Goal: Information Seeking & Learning: Learn about a topic

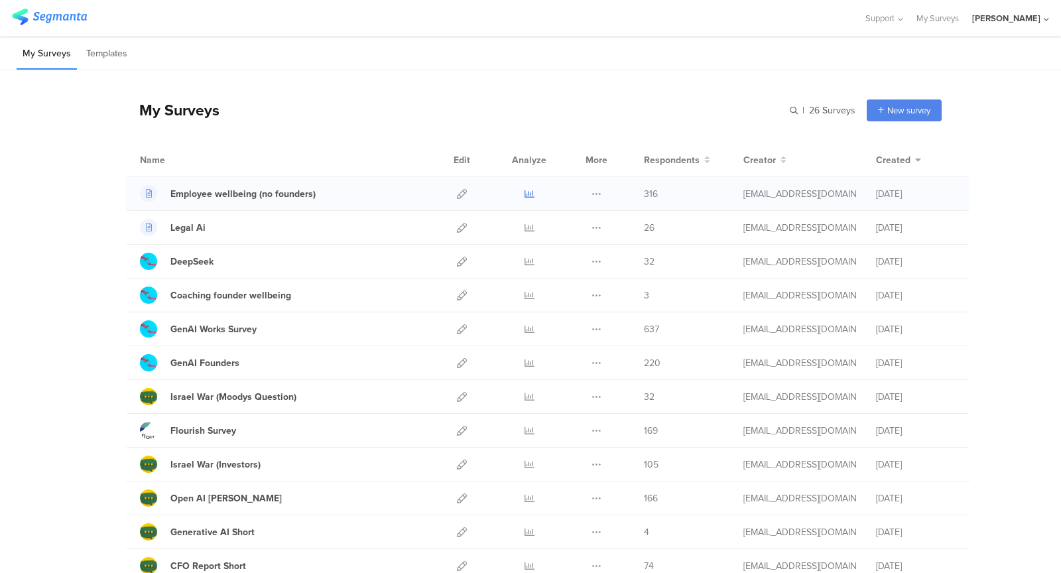
click at [529, 186] on link at bounding box center [530, 193] width 10 height 33
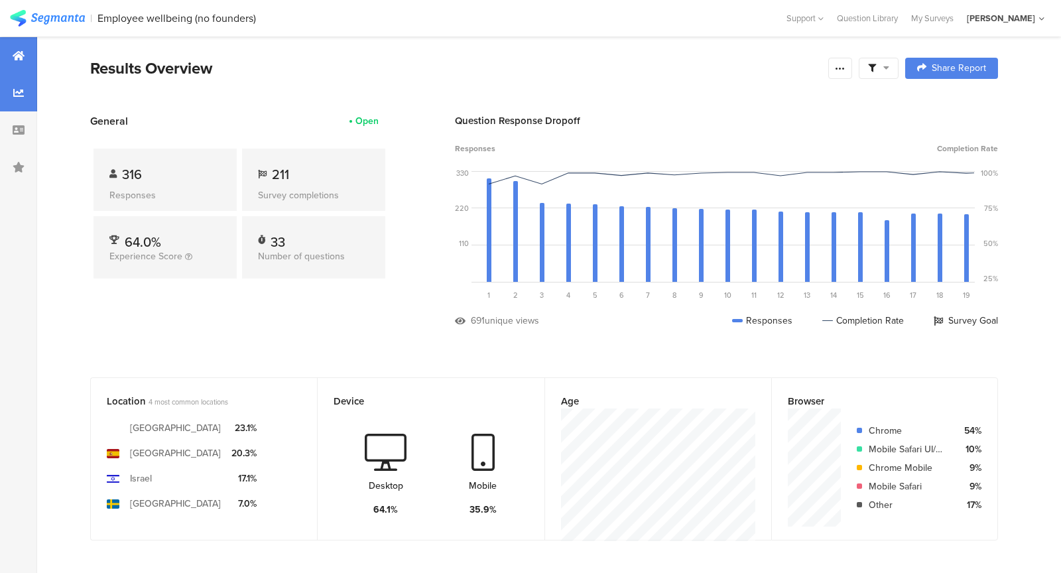
click at [13, 103] on div at bounding box center [18, 92] width 37 height 37
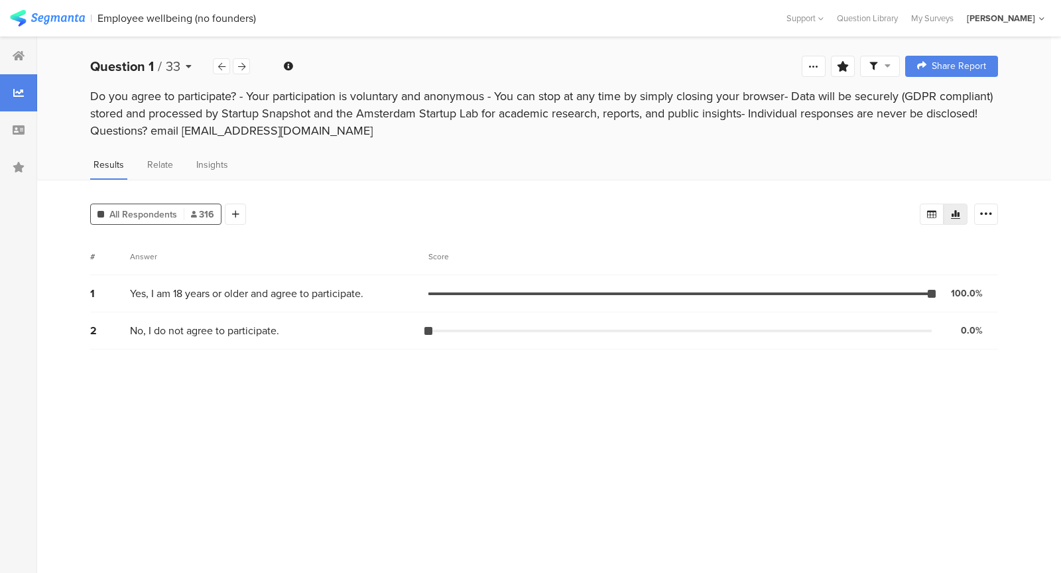
click at [189, 71] on div "Question 1 / 33" at bounding box center [151, 66] width 123 height 20
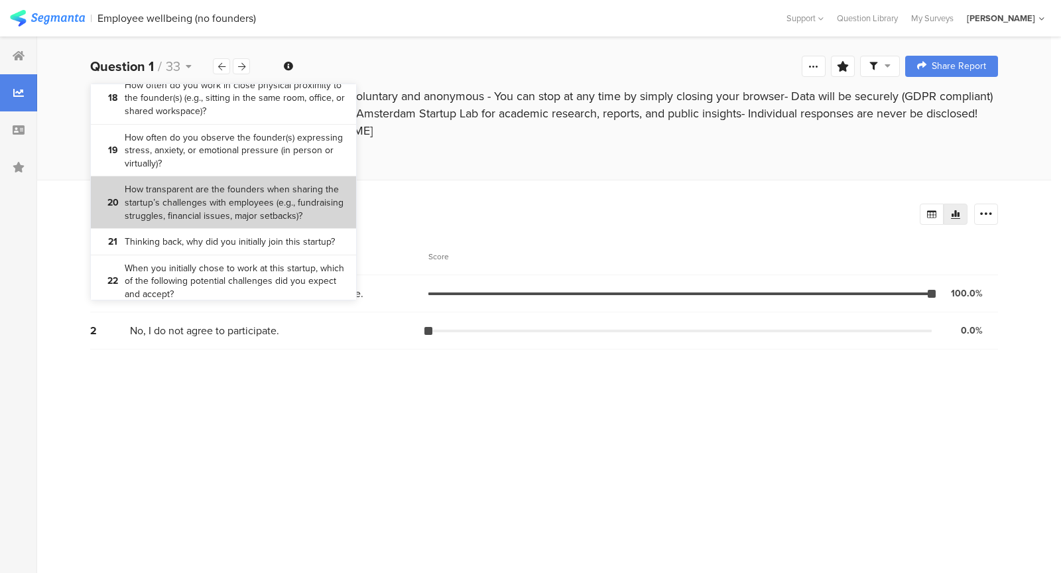
scroll to position [1164, 0]
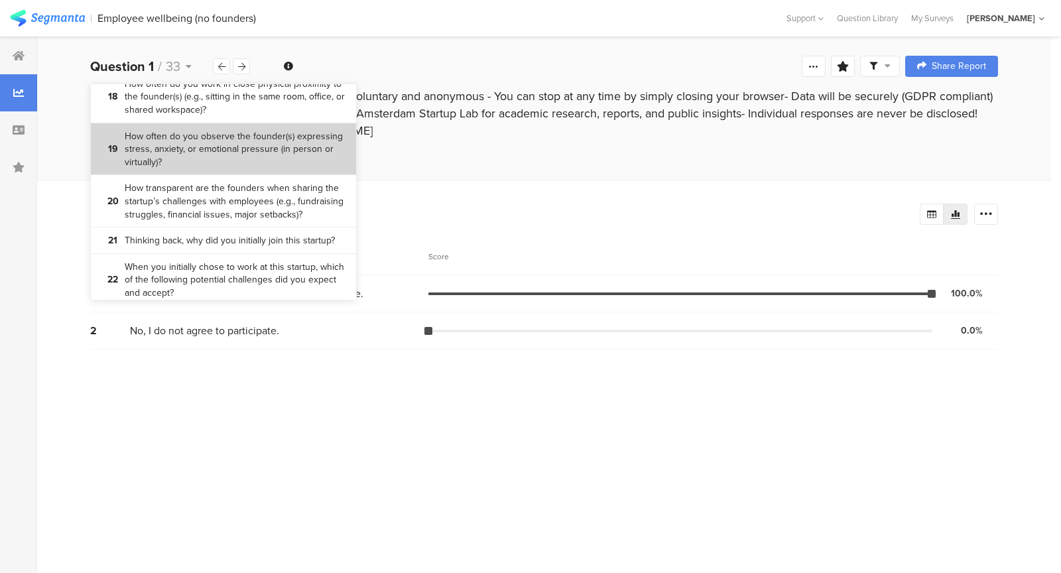
click at [277, 159] on bdi "How often do you observe the founder(s) expressing stress, anxiety, or emotiona…" at bounding box center [236, 149] width 222 height 39
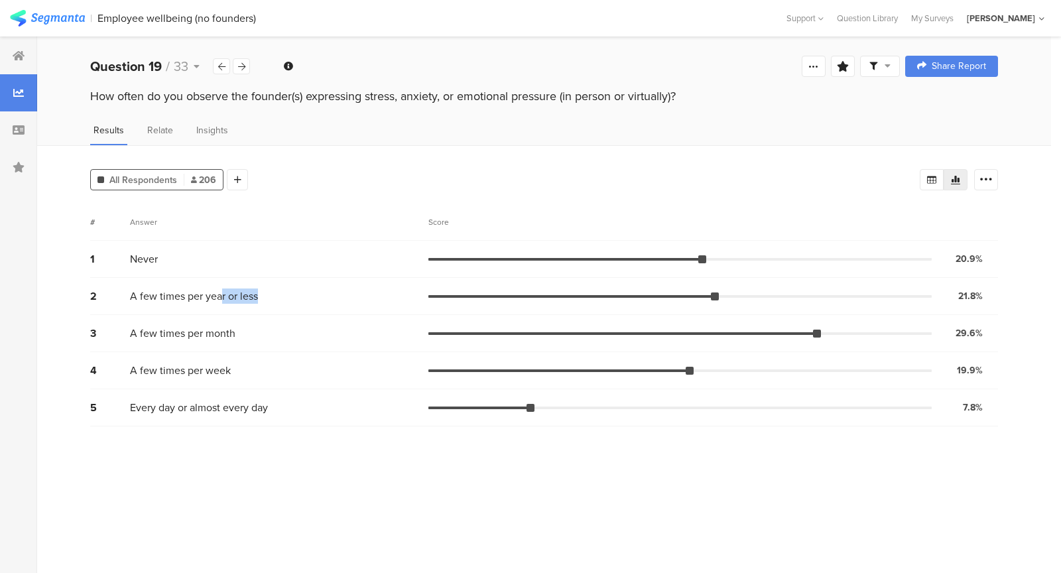
drag, startPoint x: 185, startPoint y: 304, endPoint x: 232, endPoint y: 293, distance: 48.4
click at [231, 294] on div "2 A few times per year or less 21.8% 45 votes" at bounding box center [544, 296] width 908 height 37
click at [232, 293] on span "A few times per year or less" at bounding box center [194, 296] width 128 height 15
drag, startPoint x: 205, startPoint y: 310, endPoint x: 152, endPoint y: 287, distance: 57.9
click at [153, 283] on div "2 A few times per year or less 21.8% 45 votes" at bounding box center [544, 296] width 908 height 37
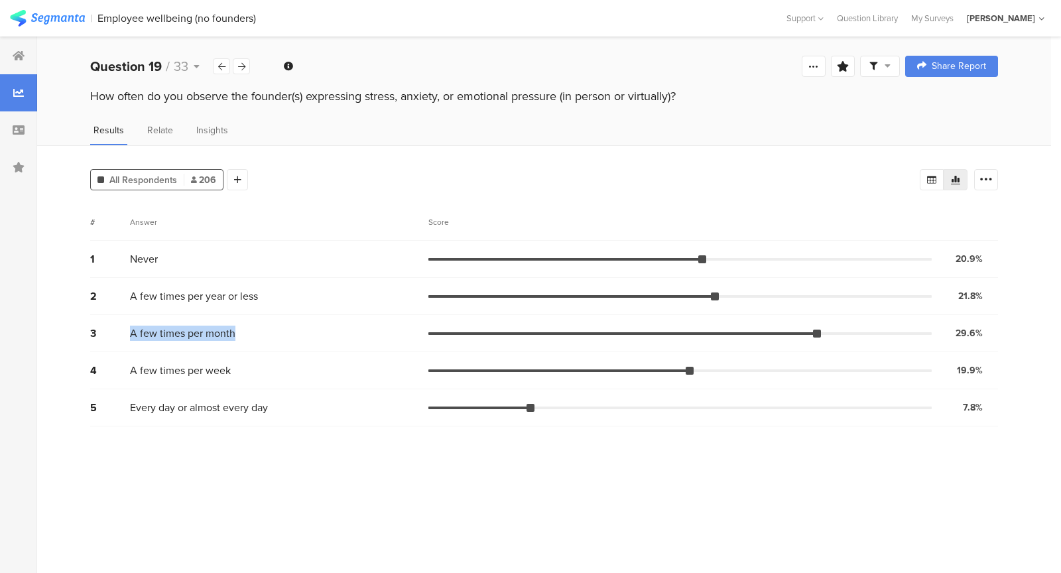
drag, startPoint x: 130, startPoint y: 336, endPoint x: 238, endPoint y: 334, distance: 108.2
click at [237, 333] on div "A few times per month" at bounding box center [279, 333] width 299 height 15
click at [238, 334] on div "A few times per month" at bounding box center [279, 333] width 299 height 15
drag, startPoint x: 238, startPoint y: 334, endPoint x: 250, endPoint y: 362, distance: 30.3
click at [250, 361] on div "1 Never 20.9% 43 votes 2 A few times per year or less 21.8% 45 votes 3 A few ti…" at bounding box center [544, 334] width 908 height 186
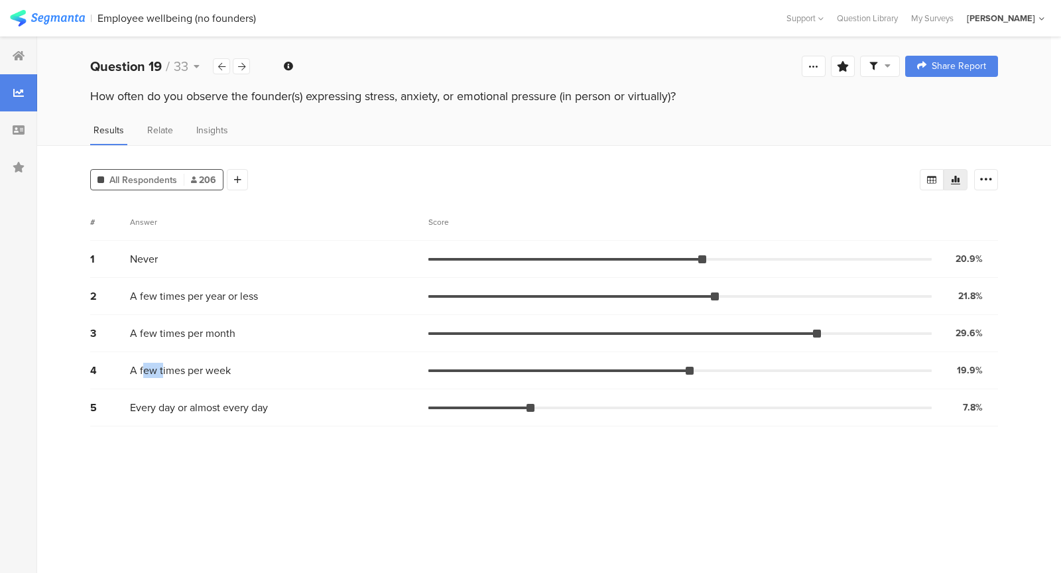
drag, startPoint x: 147, startPoint y: 368, endPoint x: 249, endPoint y: 368, distance: 101.5
click at [241, 368] on div "A few times per week" at bounding box center [279, 370] width 299 height 15
click at [249, 368] on div "A few times per week" at bounding box center [279, 370] width 299 height 15
click at [251, 423] on div "5 Every day or almost every day 7.8% 16 votes" at bounding box center [544, 407] width 908 height 37
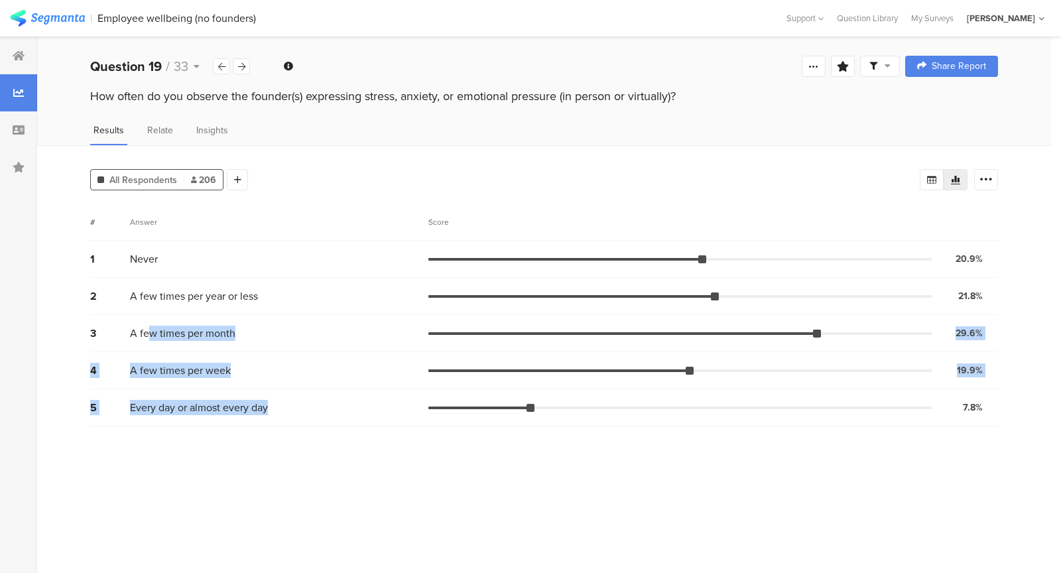
drag, startPoint x: 170, startPoint y: 328, endPoint x: 249, endPoint y: 435, distance: 133.2
click at [251, 435] on section "# Answer Score 1 Never 20.9% 43 votes 2 A few times per year or less 21.8% 45 v…" at bounding box center [544, 384] width 908 height 360
click at [249, 435] on section "# Answer Score 1 Never 20.9% 43 votes 2 A few times per year or less 21.8% 45 v…" at bounding box center [544, 384] width 908 height 360
drag, startPoint x: 161, startPoint y: 325, endPoint x: 230, endPoint y: 425, distance: 120.7
click at [230, 425] on div "1 Never 20.9% 43 votes 2 A few times per year or less 21.8% 45 votes 3 A few ti…" at bounding box center [544, 334] width 908 height 186
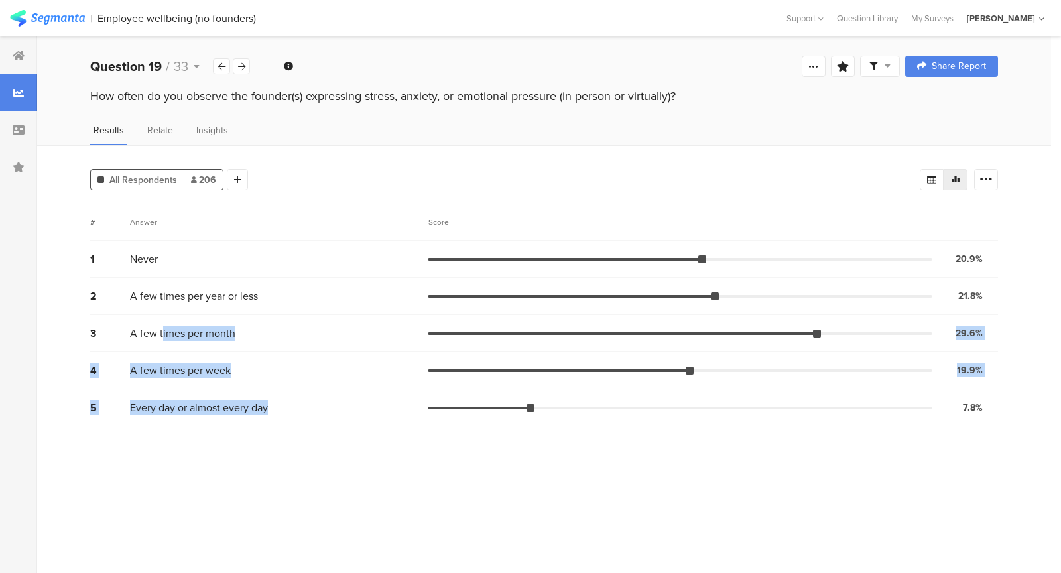
click at [230, 425] on div "5 Every day or almost every day 7.8% 16 votes" at bounding box center [544, 407] width 908 height 37
drag, startPoint x: 230, startPoint y: 425, endPoint x: 212, endPoint y: 316, distance: 110.3
click at [212, 315] on div "1 Never 20.9% 43 votes 2 A few times per year or less 21.8% 45 votes 3 A few ti…" at bounding box center [544, 334] width 908 height 186
click at [212, 316] on div "3 A few times per month 29.6% 61 votes" at bounding box center [544, 333] width 908 height 37
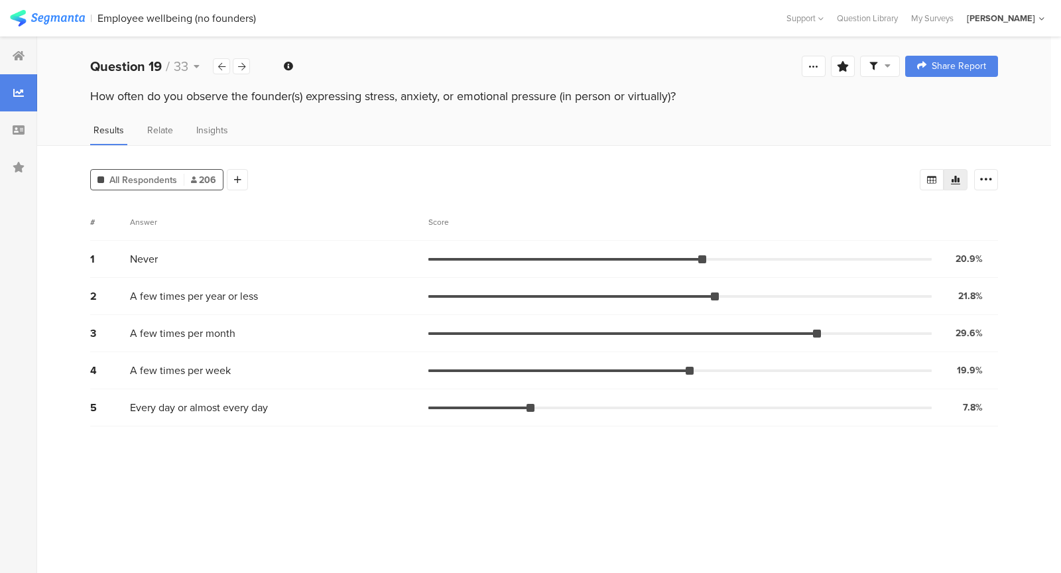
click at [186, 346] on div "3 A few times per month 29.6% 61 votes" at bounding box center [544, 333] width 908 height 37
drag, startPoint x: 170, startPoint y: 335, endPoint x: 258, endPoint y: 336, distance: 88.2
click at [259, 336] on div "A few times per month" at bounding box center [279, 333] width 299 height 15
click at [258, 336] on div "A few times per month" at bounding box center [279, 333] width 299 height 15
click at [218, 67] on icon at bounding box center [221, 66] width 7 height 9
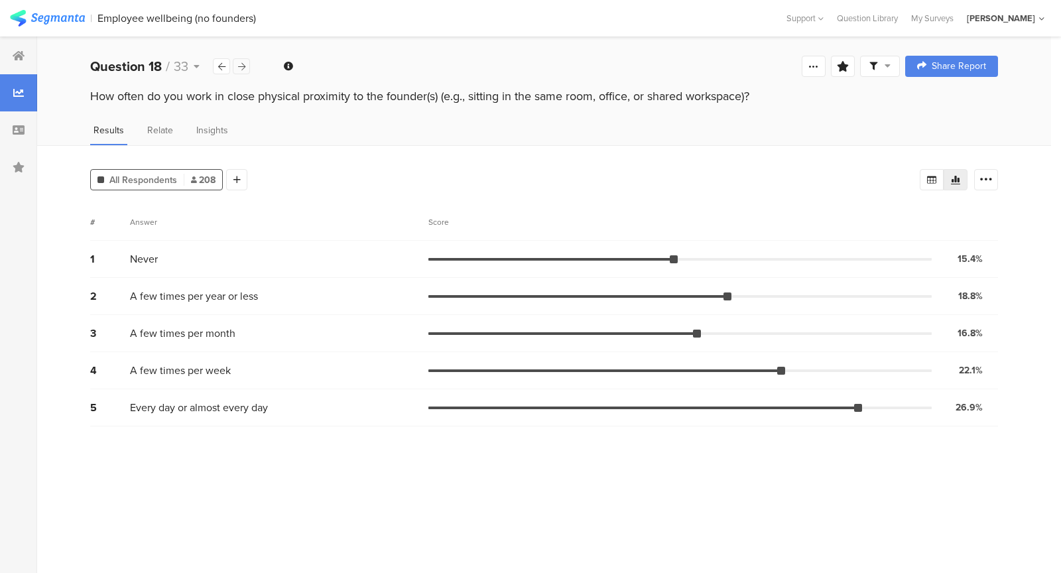
click at [242, 68] on icon at bounding box center [241, 66] width 7 height 9
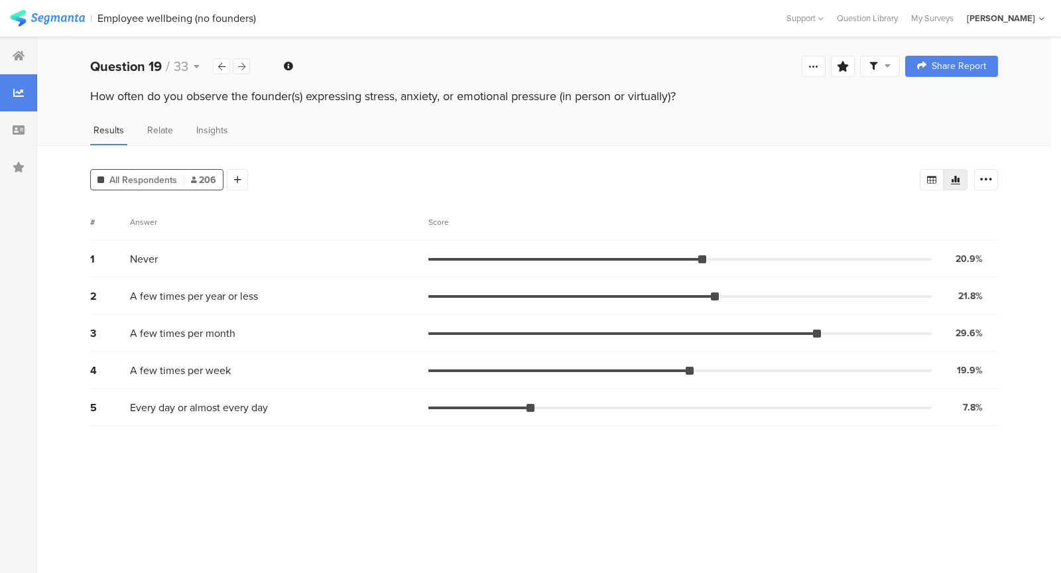
click at [242, 68] on icon at bounding box center [241, 66] width 7 height 9
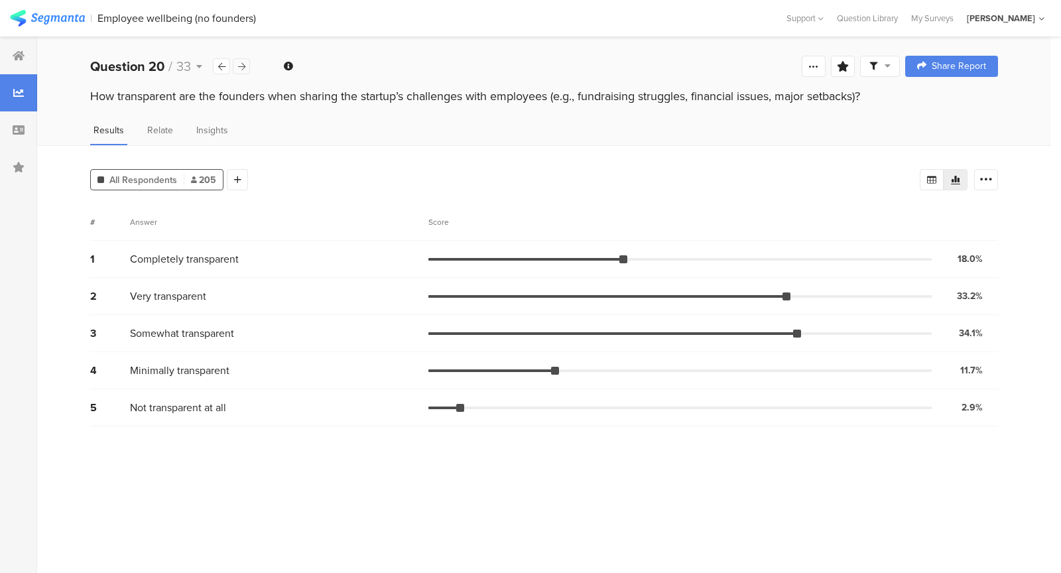
click at [242, 68] on icon at bounding box center [241, 66] width 7 height 9
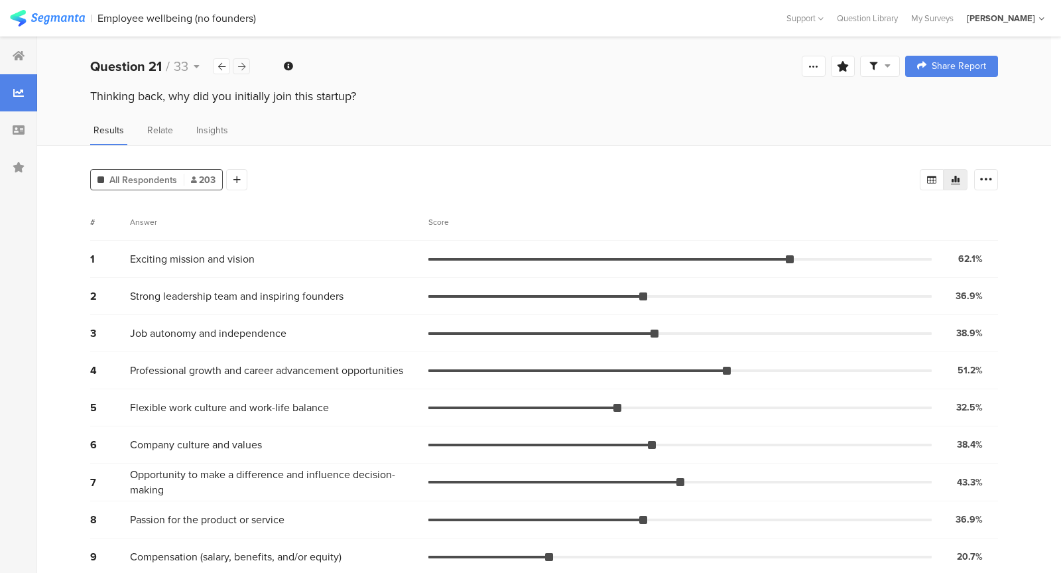
click at [242, 68] on icon at bounding box center [241, 66] width 7 height 9
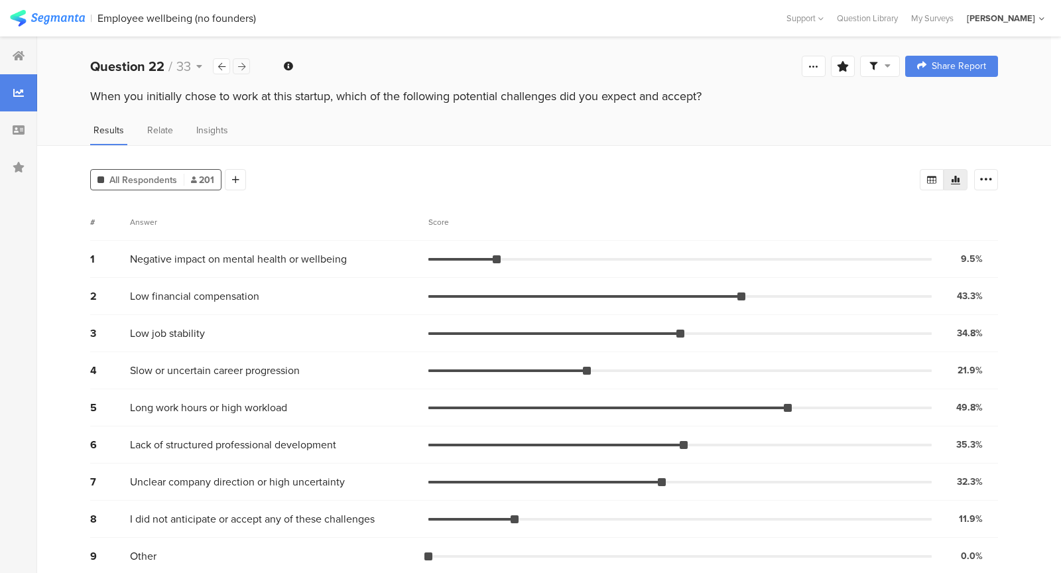
click at [242, 68] on icon at bounding box center [241, 66] width 7 height 9
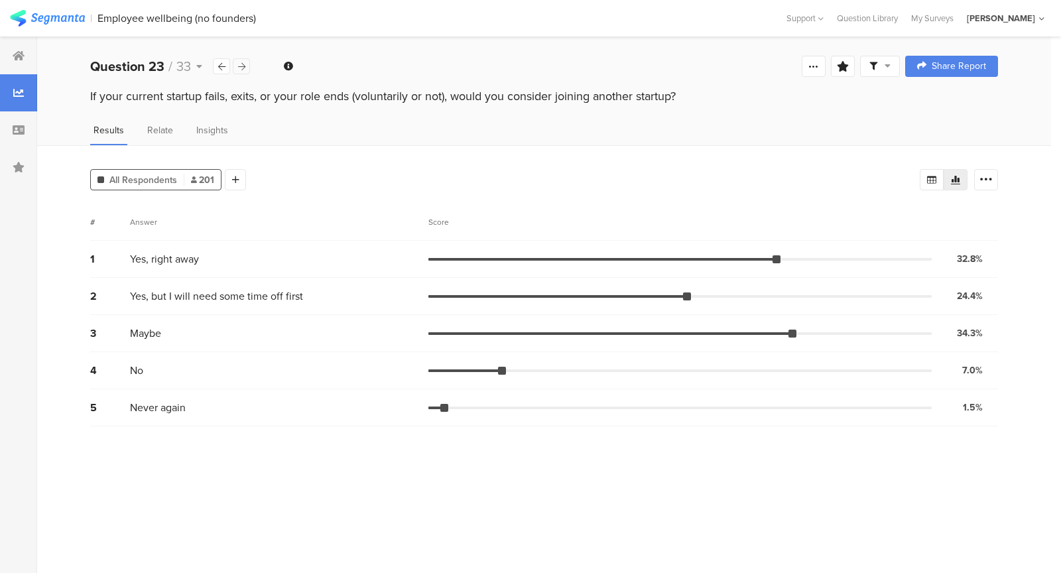
click at [242, 68] on icon at bounding box center [241, 66] width 7 height 9
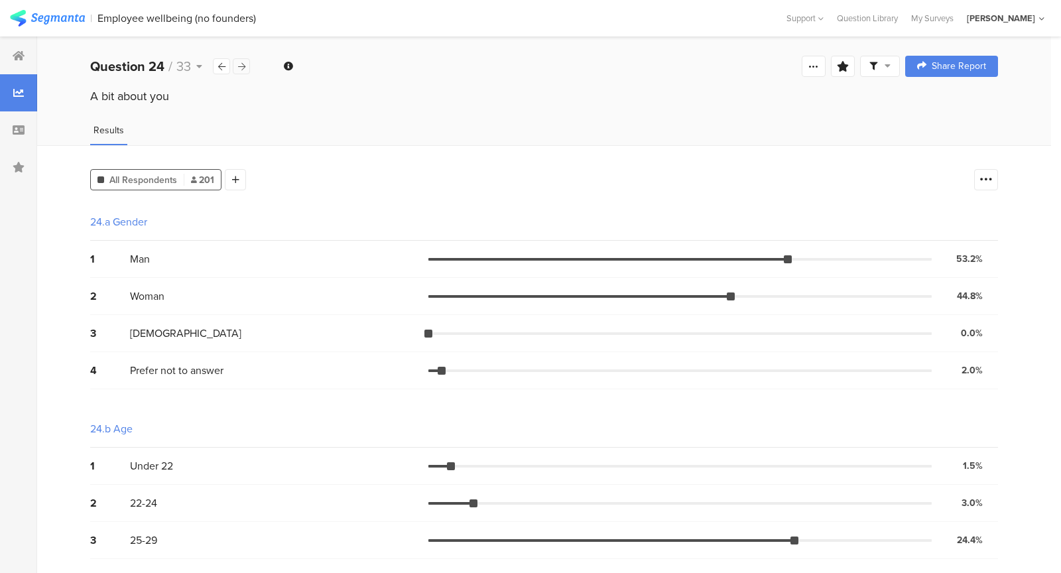
click at [242, 68] on icon at bounding box center [241, 66] width 7 height 9
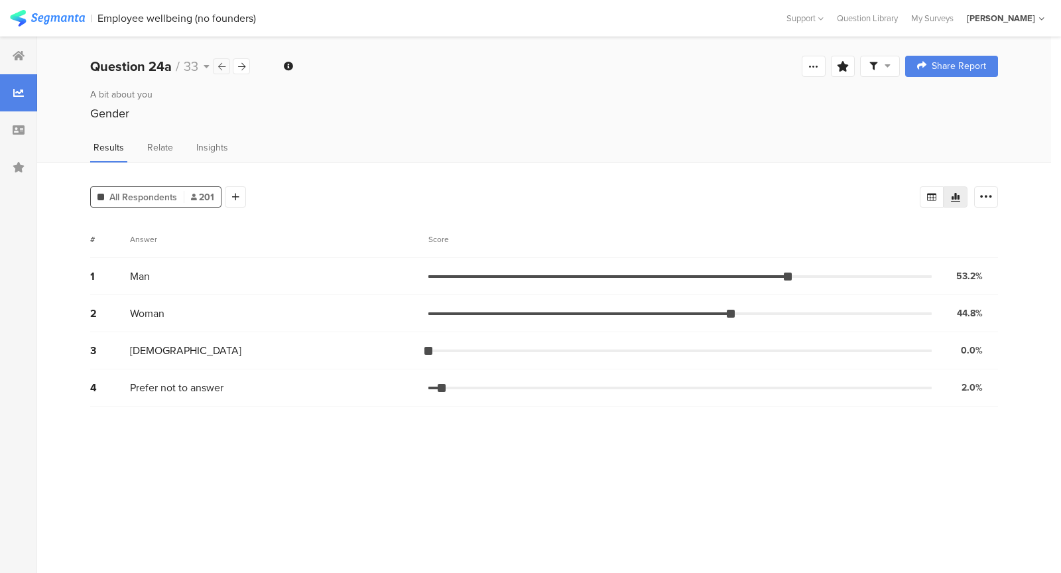
click at [229, 68] on div at bounding box center [221, 66] width 17 height 16
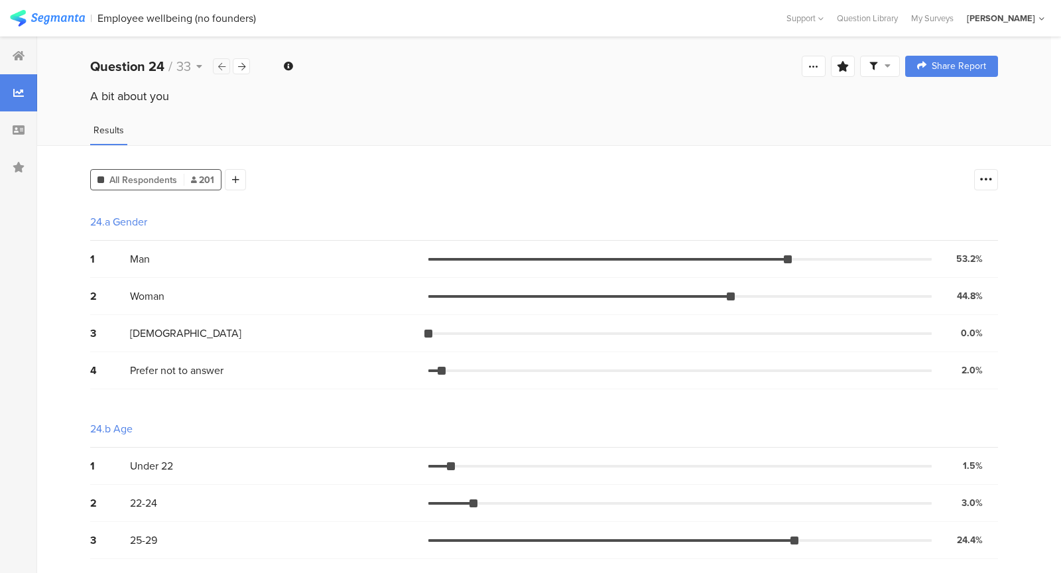
click at [229, 68] on div at bounding box center [221, 66] width 17 height 16
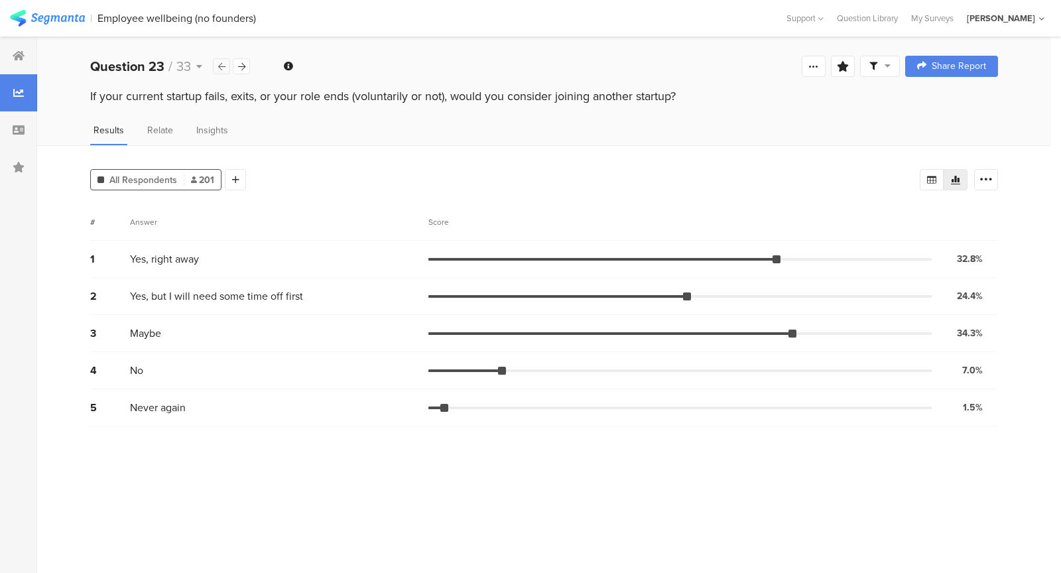
click at [229, 68] on div at bounding box center [221, 66] width 17 height 16
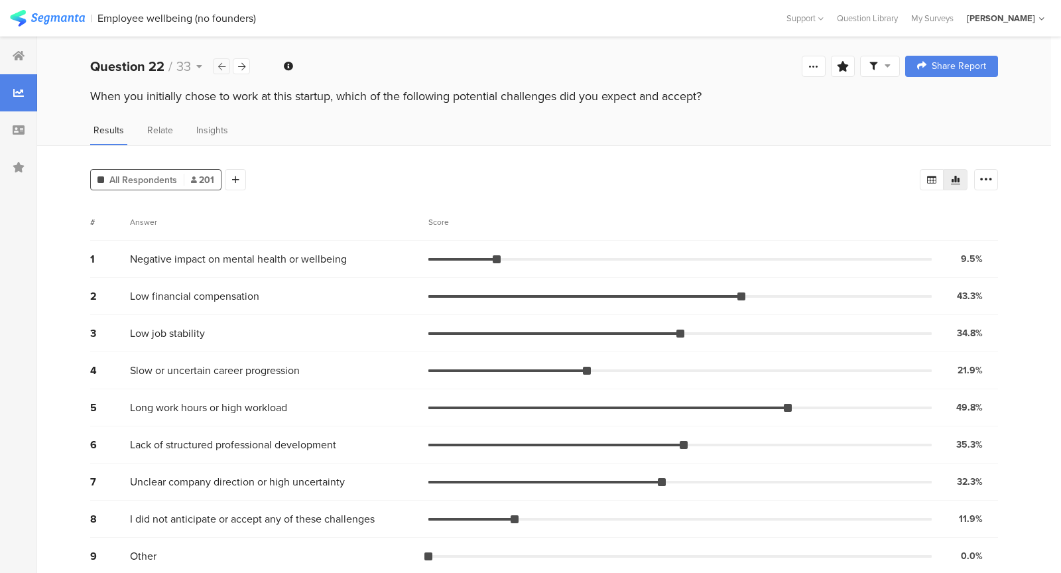
click at [229, 68] on div at bounding box center [221, 66] width 17 height 16
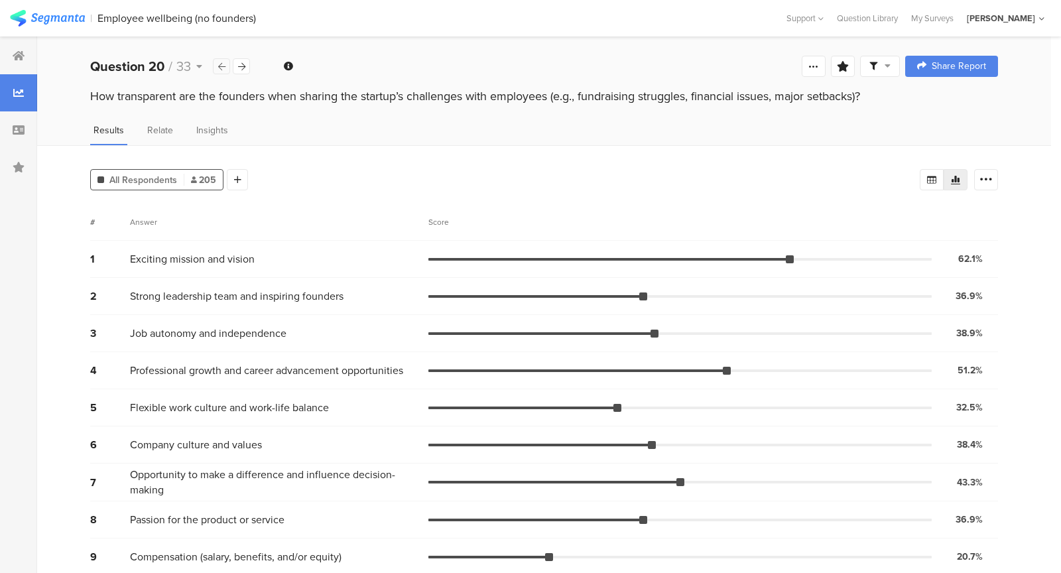
click at [229, 68] on div at bounding box center [221, 66] width 17 height 16
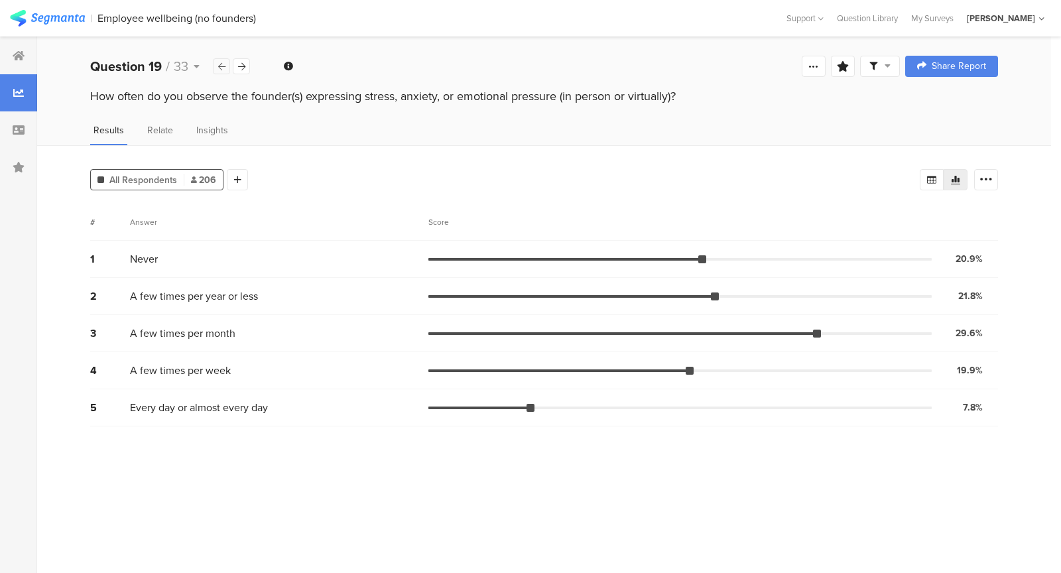
click at [229, 68] on div at bounding box center [221, 66] width 17 height 16
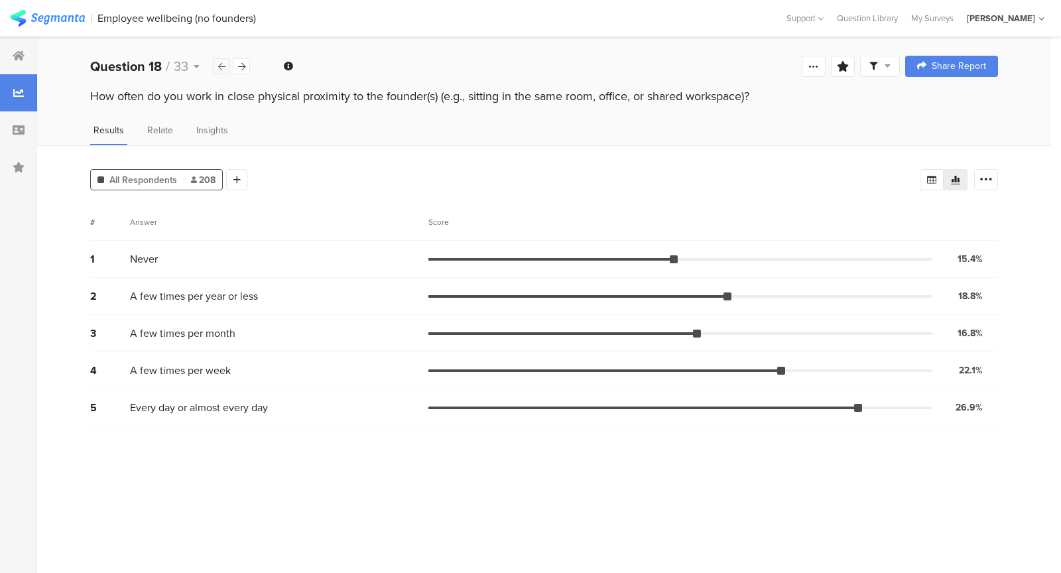
click at [229, 68] on div at bounding box center [221, 66] width 17 height 16
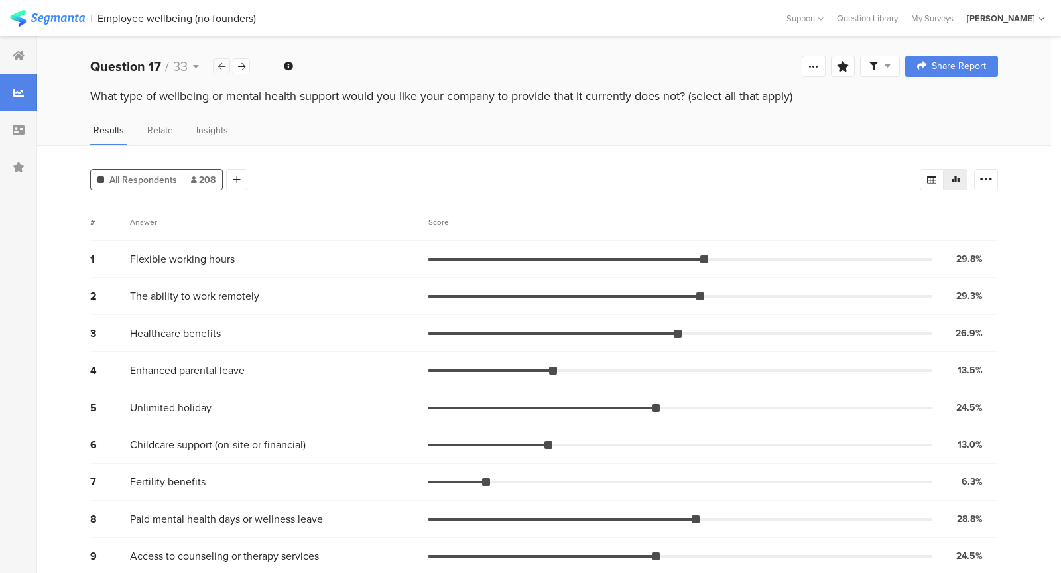
click at [229, 68] on div at bounding box center [221, 66] width 17 height 16
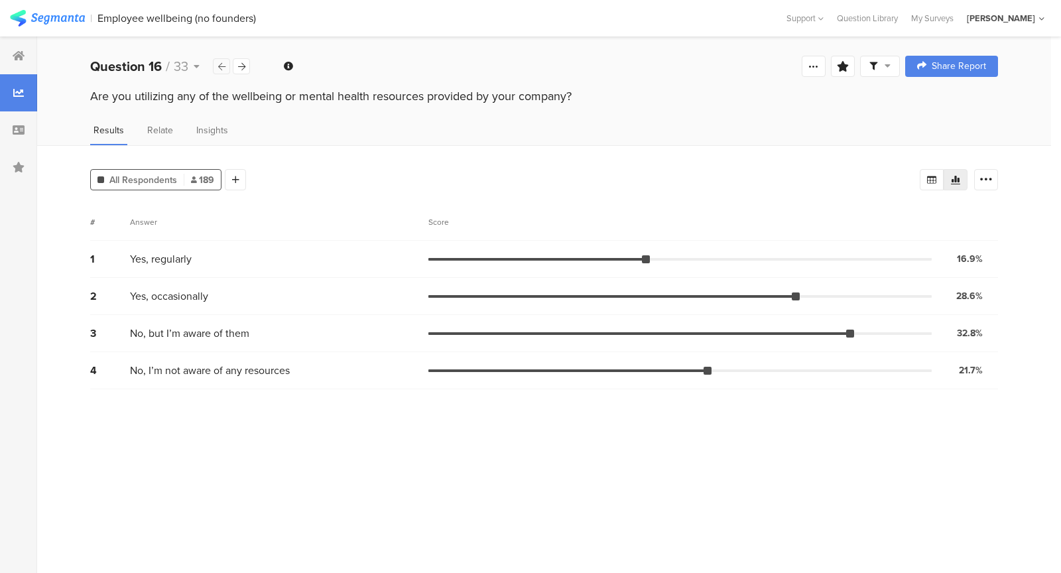
click at [229, 68] on div at bounding box center [221, 66] width 17 height 16
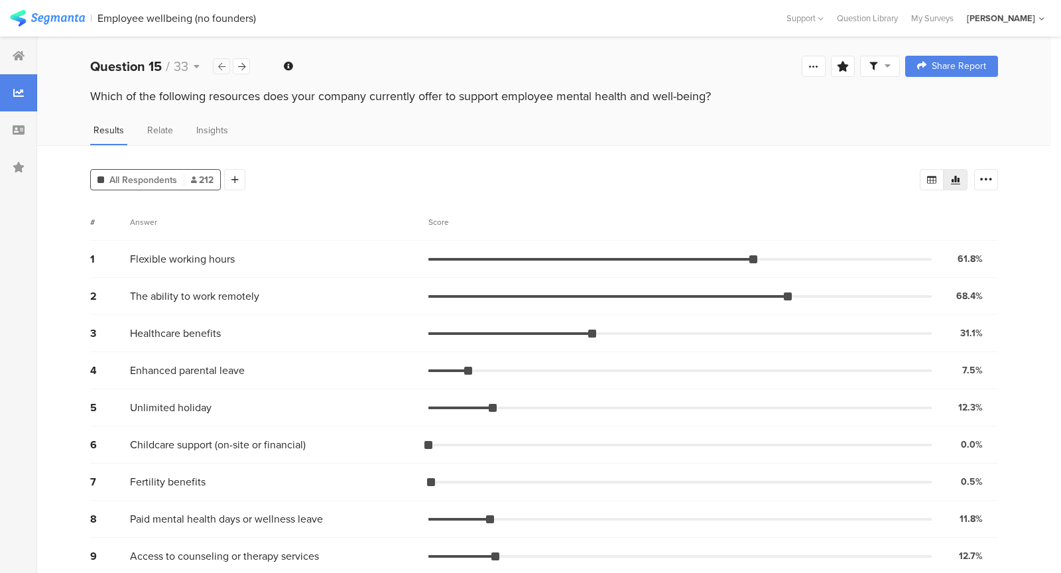
click at [228, 68] on div at bounding box center [221, 66] width 17 height 16
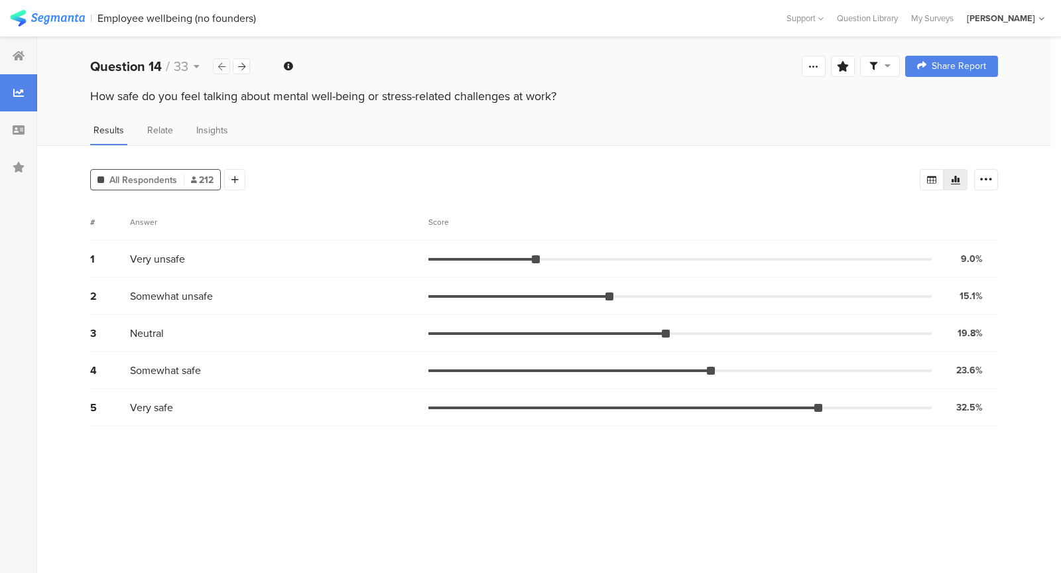
click at [228, 68] on div at bounding box center [221, 66] width 17 height 16
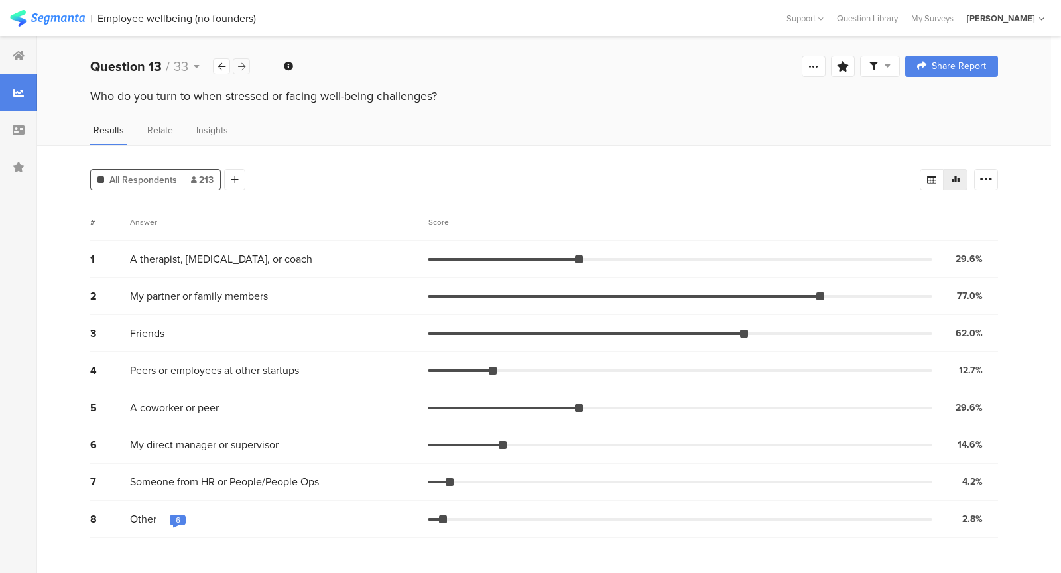
click at [240, 68] on icon at bounding box center [241, 66] width 7 height 9
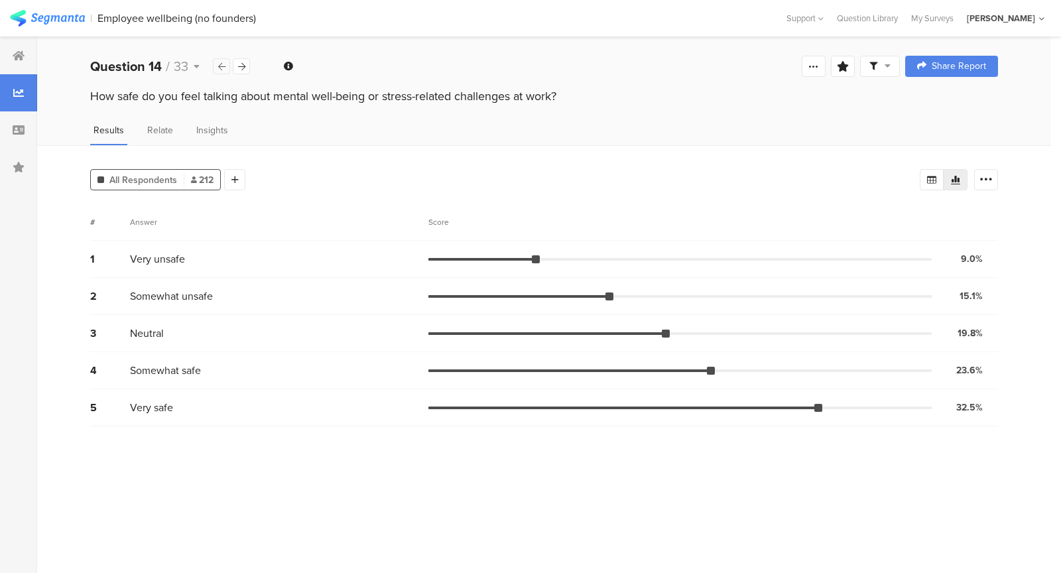
click at [226, 68] on div at bounding box center [221, 66] width 17 height 16
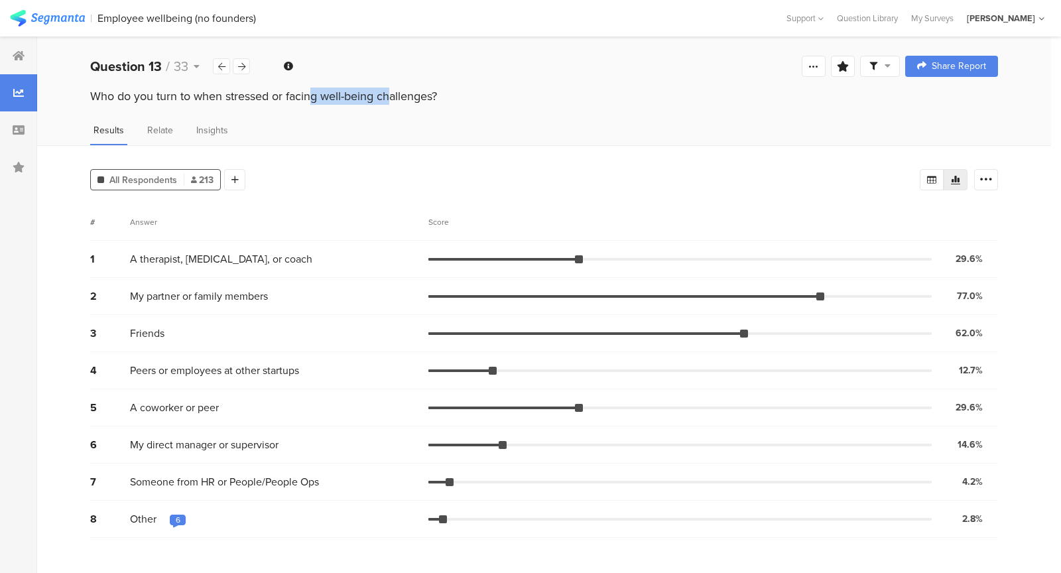
drag, startPoint x: 235, startPoint y: 97, endPoint x: 322, endPoint y: 95, distance: 86.9
click at [322, 95] on div "Who do you turn to when stressed or facing well-being challenges?" at bounding box center [544, 96] width 908 height 17
click at [226, 66] on div at bounding box center [221, 66] width 17 height 16
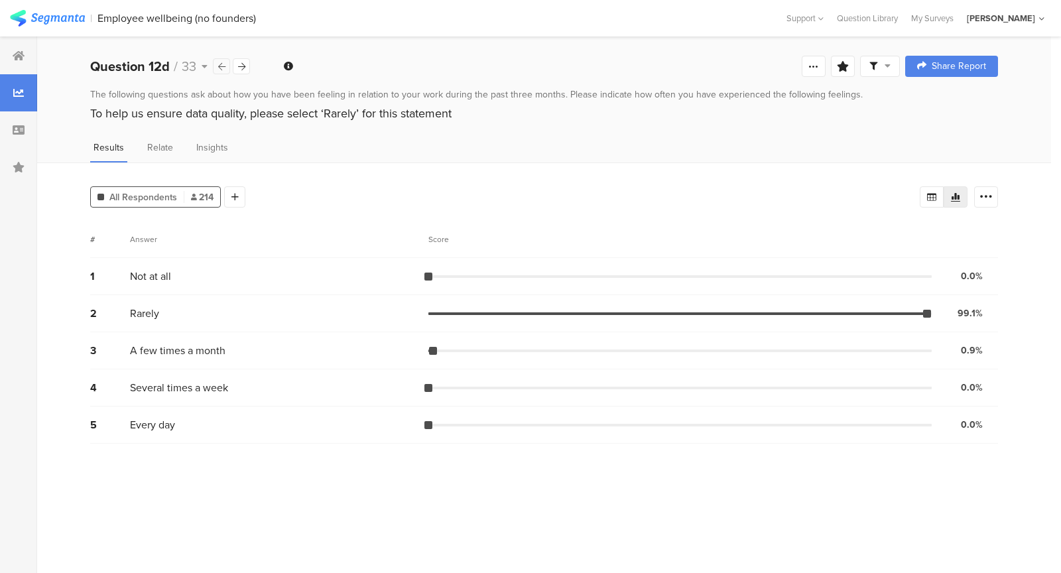
click at [226, 66] on div at bounding box center [221, 66] width 17 height 16
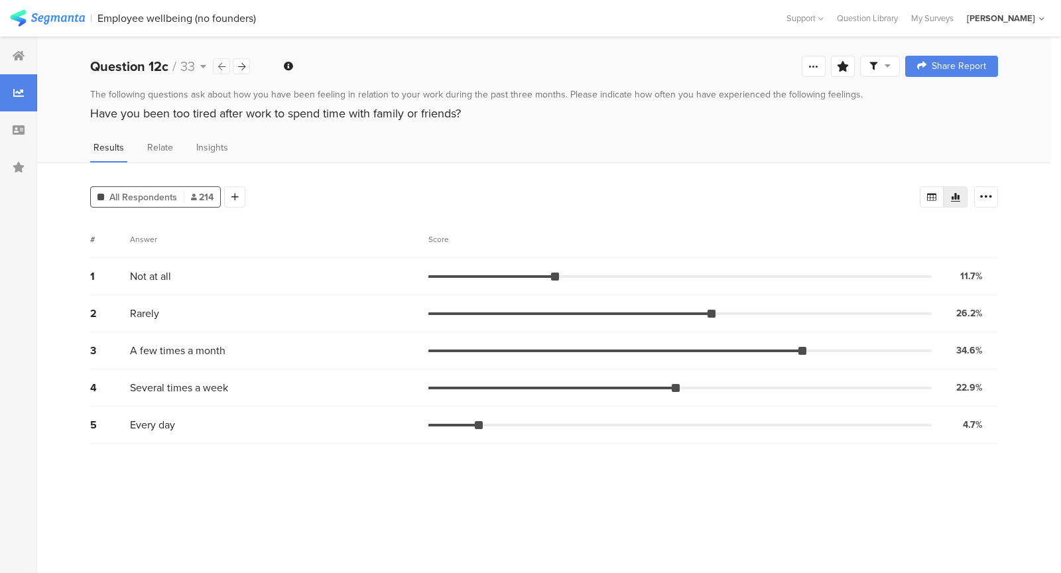
click at [226, 66] on div at bounding box center [221, 66] width 17 height 16
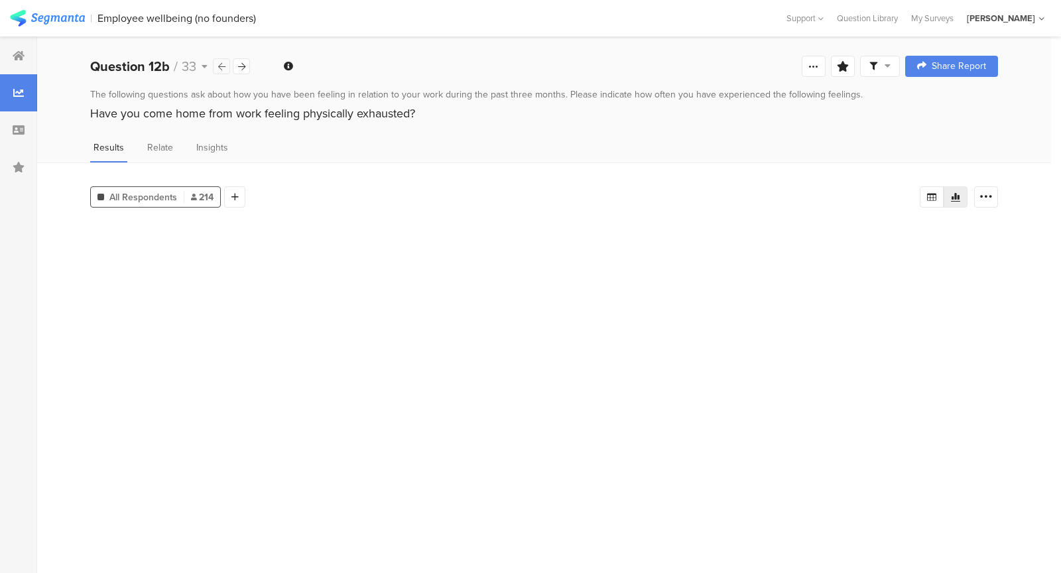
click at [226, 66] on div at bounding box center [221, 66] width 17 height 16
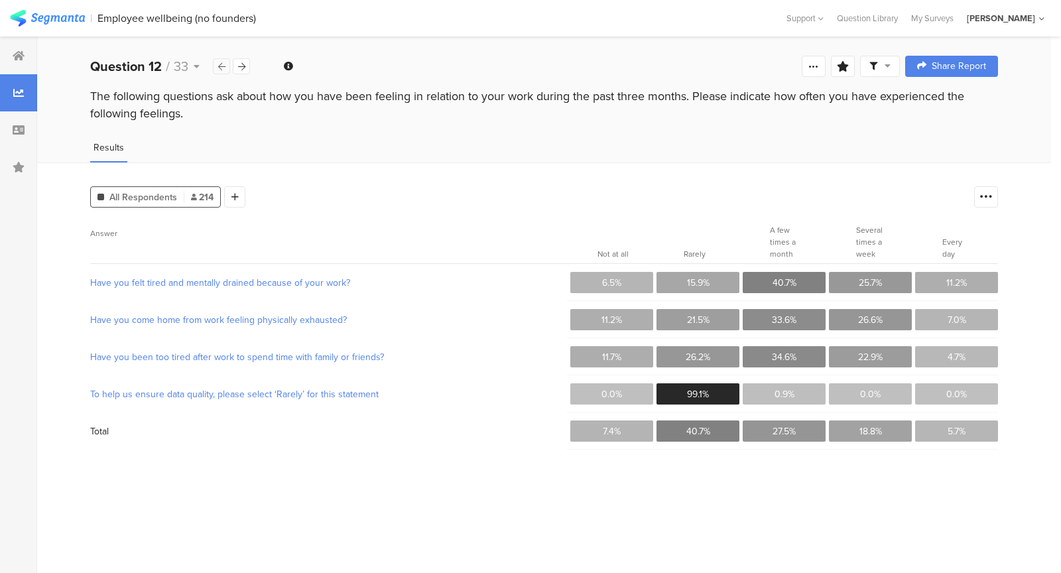
click at [226, 66] on div at bounding box center [221, 66] width 17 height 16
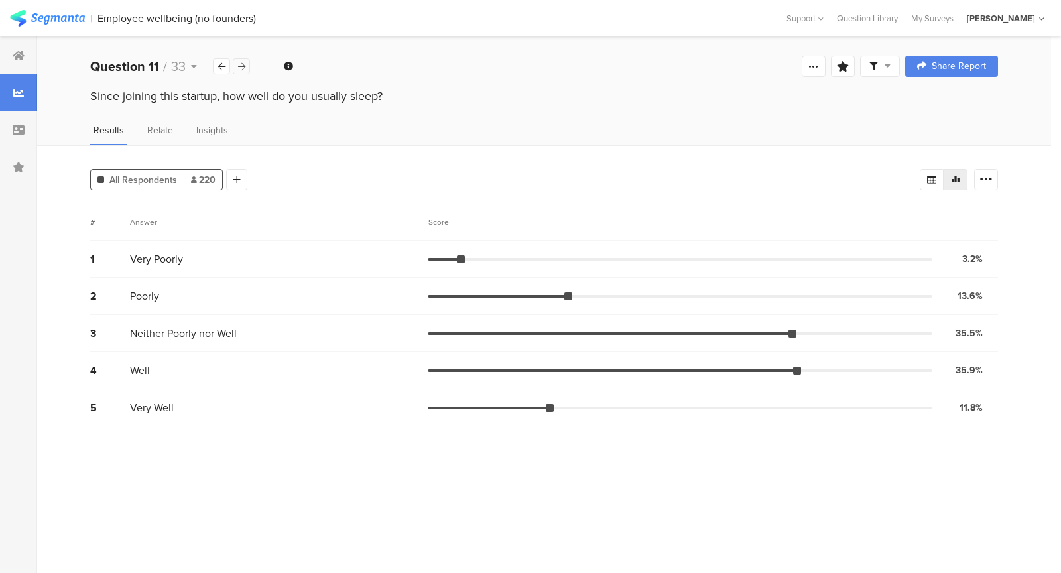
click at [245, 66] on icon at bounding box center [241, 66] width 7 height 9
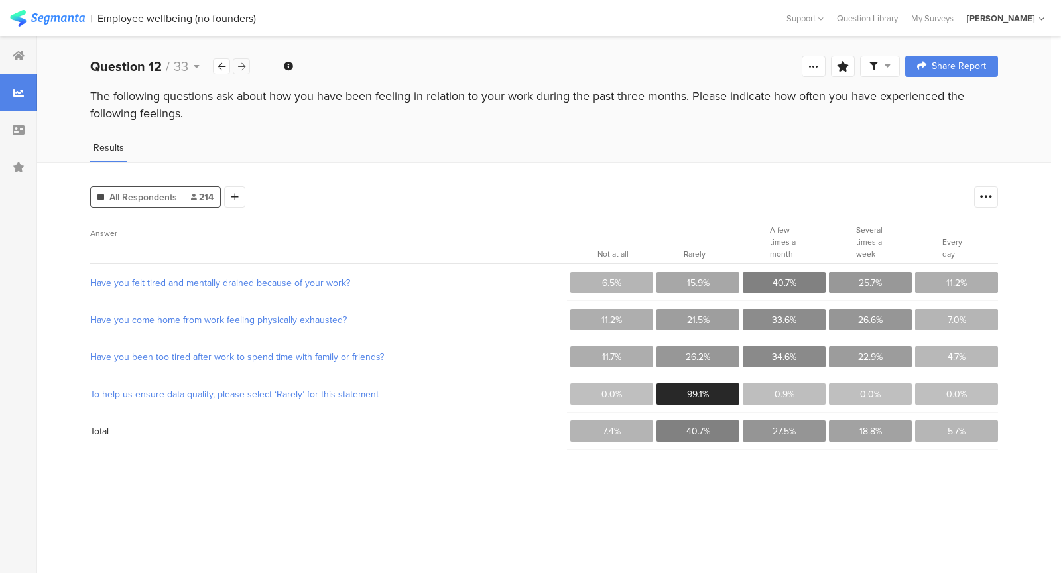
click at [245, 66] on icon at bounding box center [241, 66] width 7 height 9
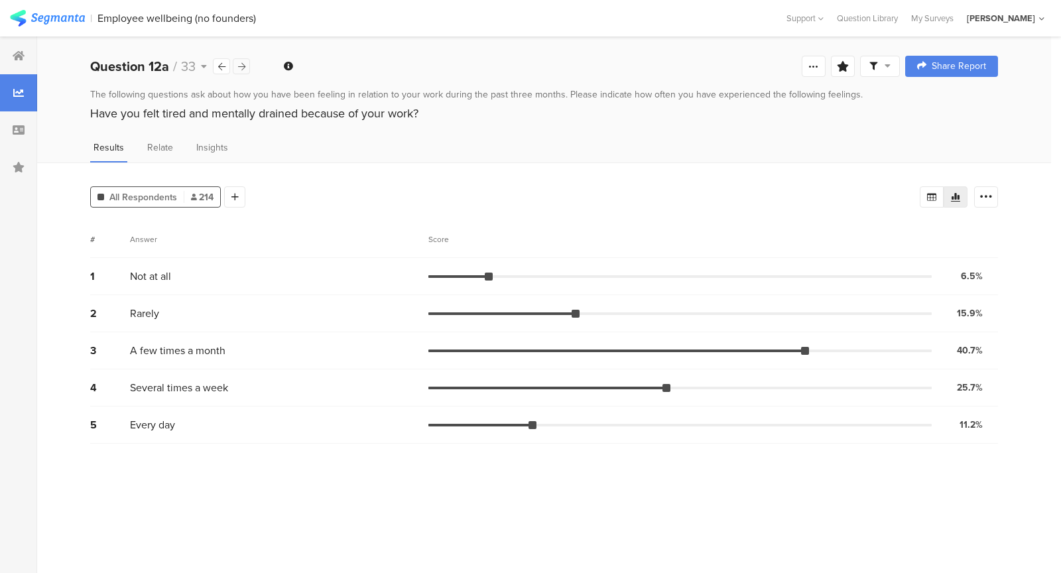
click at [245, 66] on icon at bounding box center [241, 66] width 7 height 9
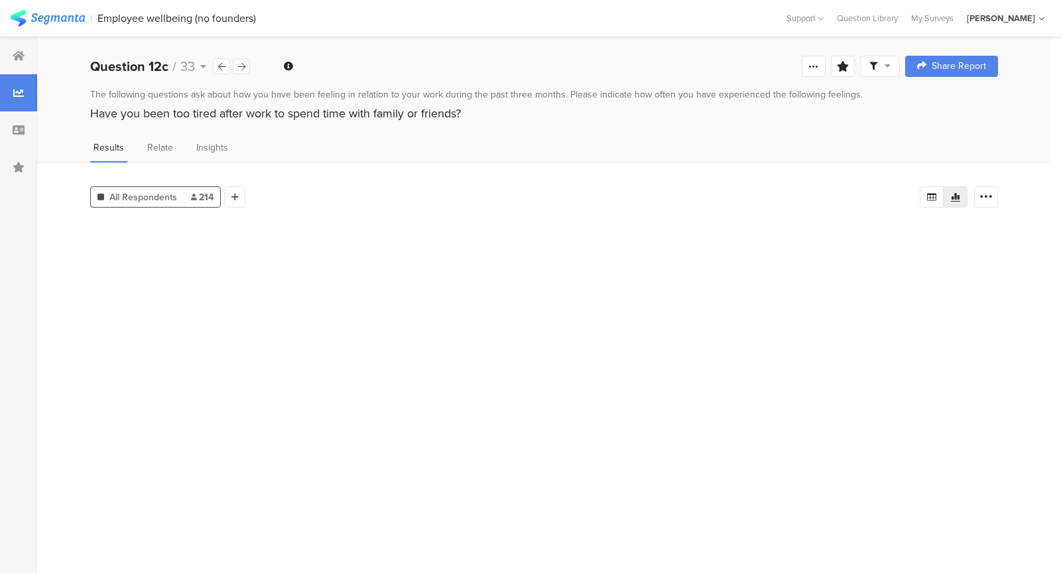
click at [245, 66] on icon at bounding box center [241, 66] width 7 height 9
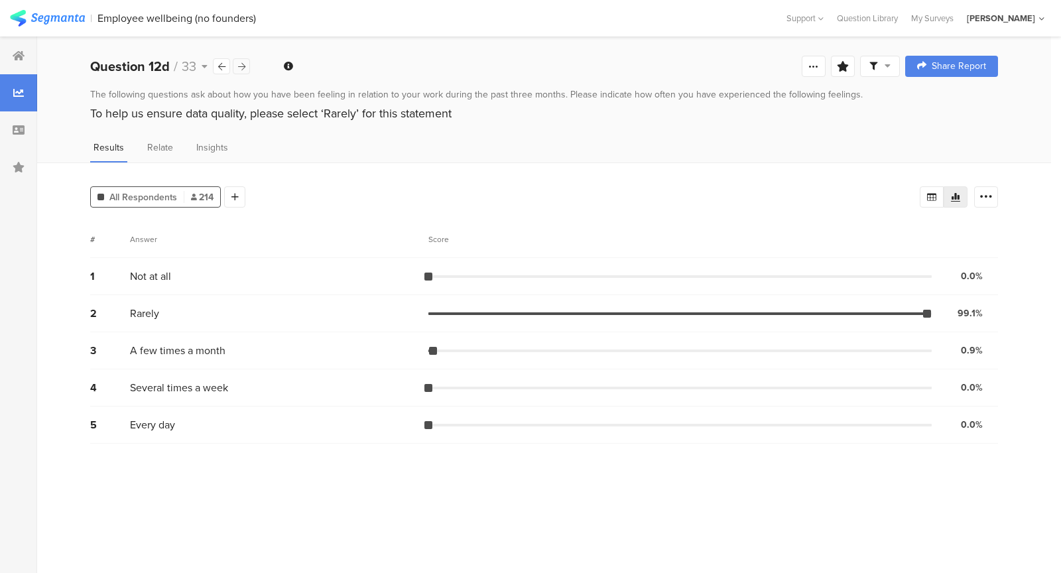
click at [245, 66] on icon at bounding box center [241, 66] width 7 height 9
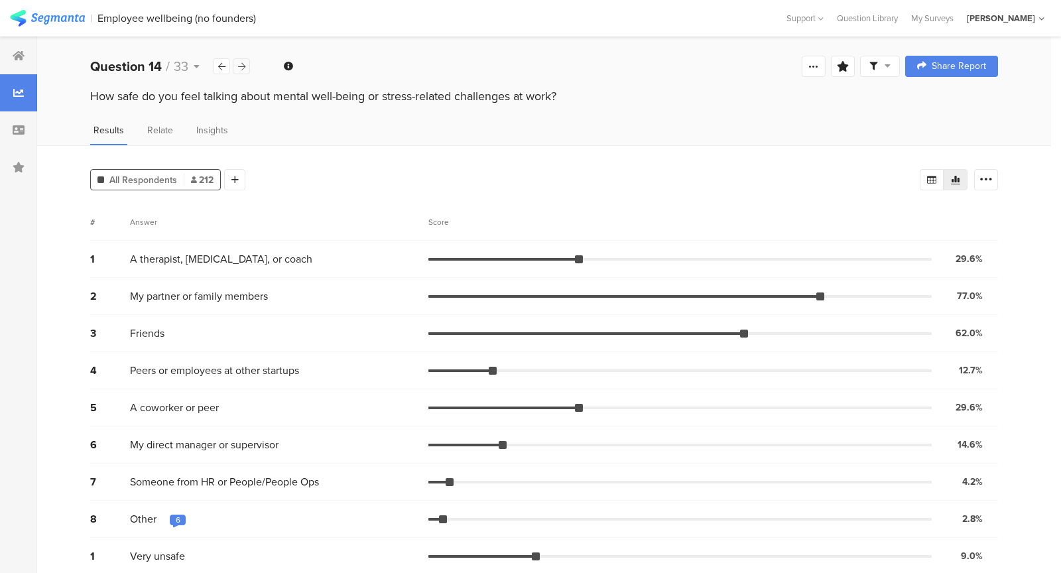
click at [245, 66] on icon at bounding box center [241, 66] width 7 height 9
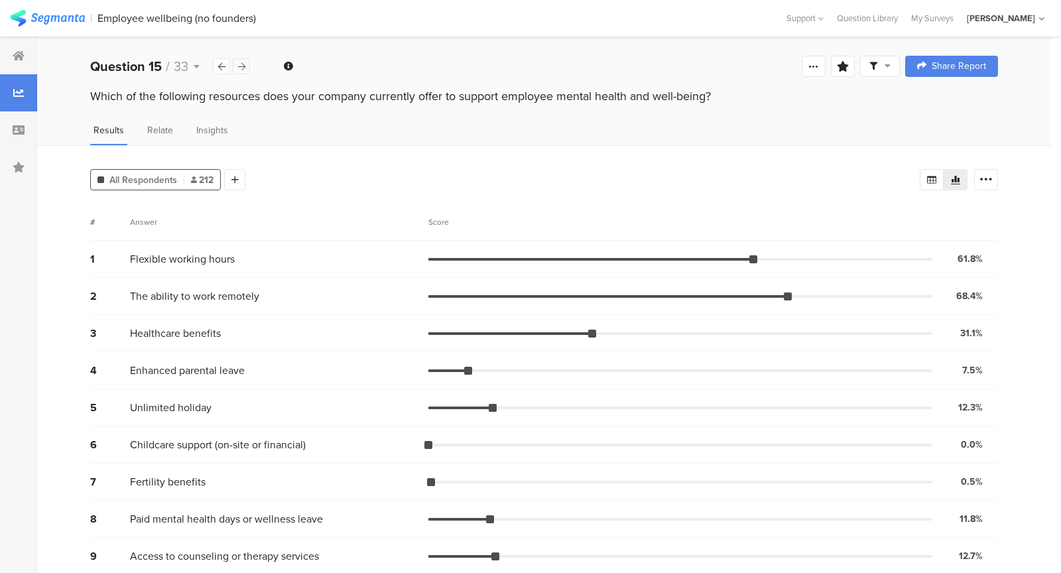
click at [245, 66] on icon at bounding box center [241, 66] width 7 height 9
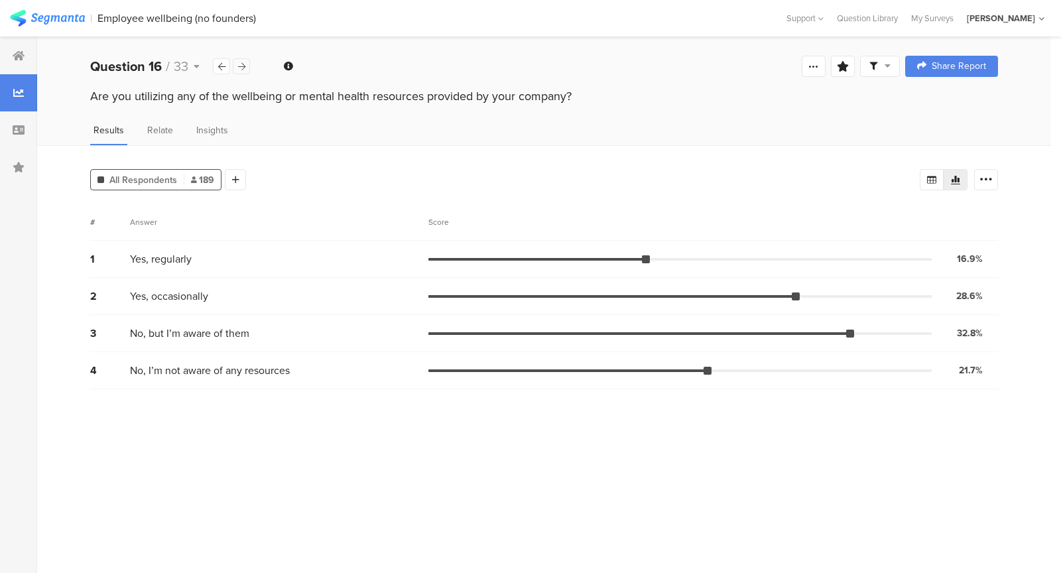
click at [245, 66] on icon at bounding box center [241, 66] width 7 height 9
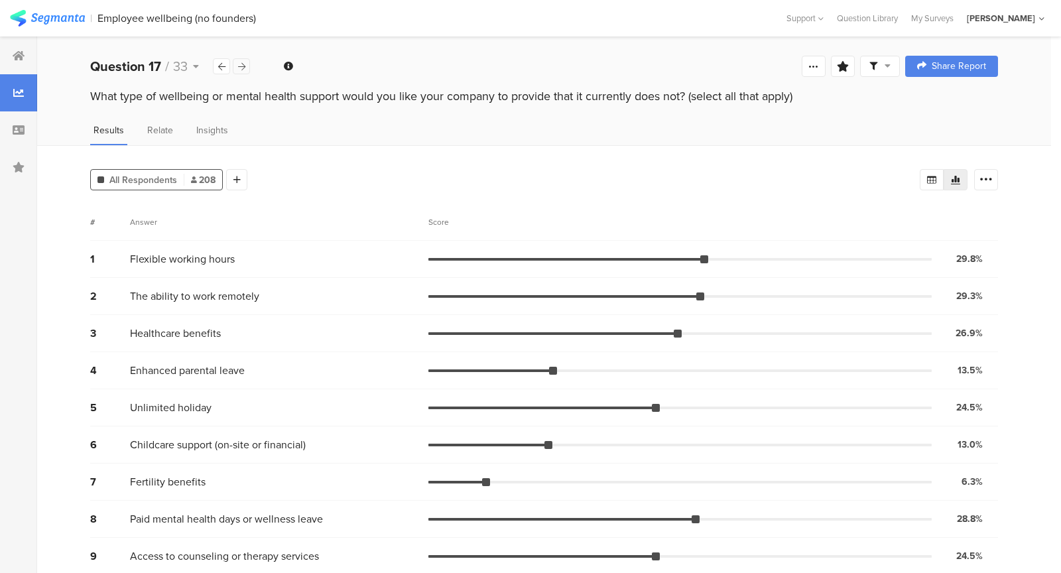
click at [245, 66] on icon at bounding box center [241, 66] width 7 height 9
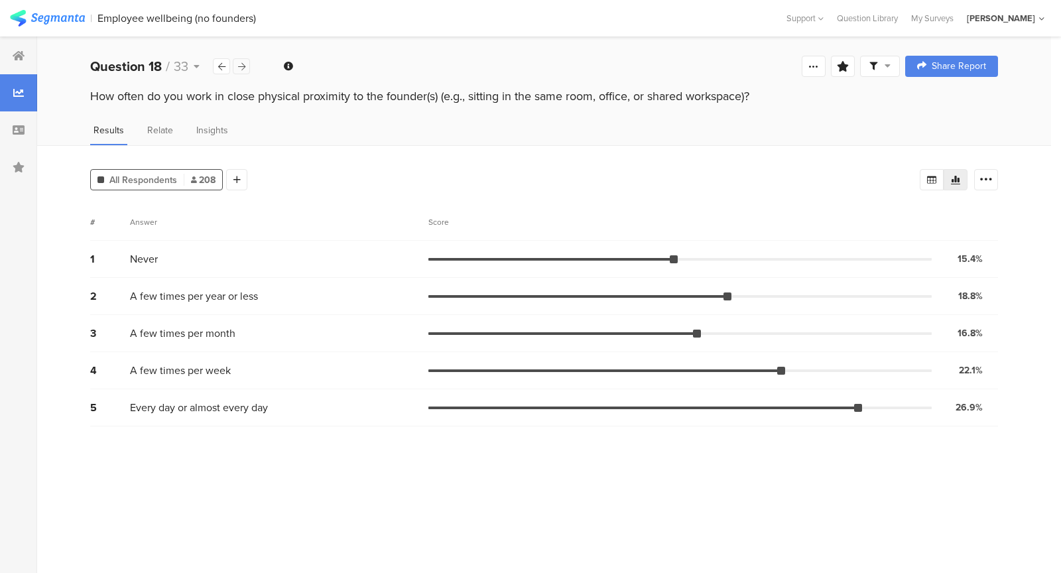
click at [245, 66] on icon at bounding box center [241, 66] width 7 height 9
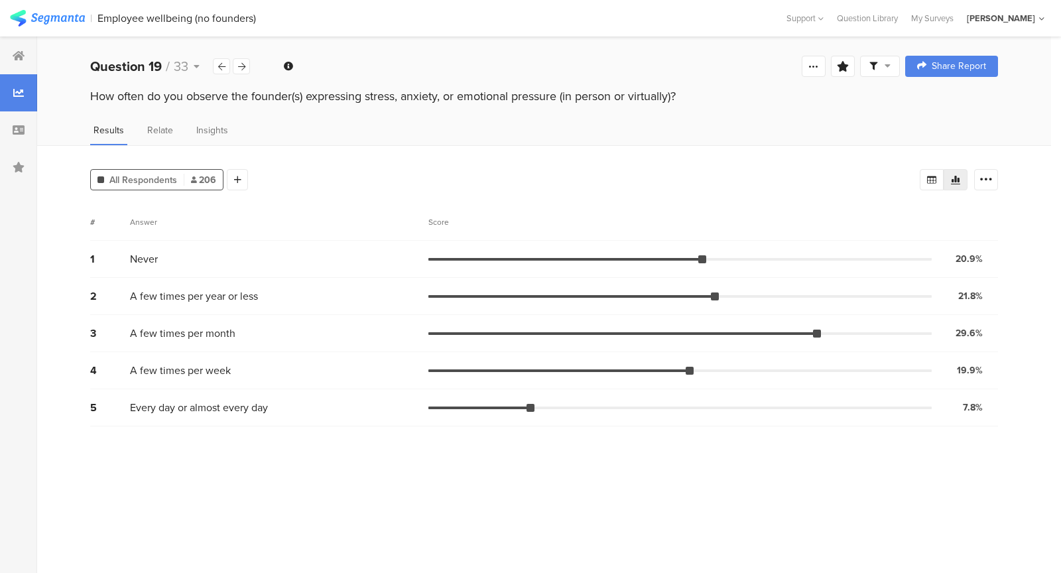
drag, startPoint x: 92, startPoint y: 95, endPoint x: 707, endPoint y: 98, distance: 615.6
click at [707, 98] on div "How often do you observe the founder(s) expressing stress, anxiety, or emotiona…" at bounding box center [544, 96] width 908 height 17
copy div "How often do you observe the founder(s) expressing stress, anxiety, or emotiona…"
click at [532, 184] on div "All Respondents 206 Add Segment" at bounding box center [505, 177] width 830 height 27
drag, startPoint x: 861, startPoint y: 434, endPoint x: 867, endPoint y: 405, distance: 29.8
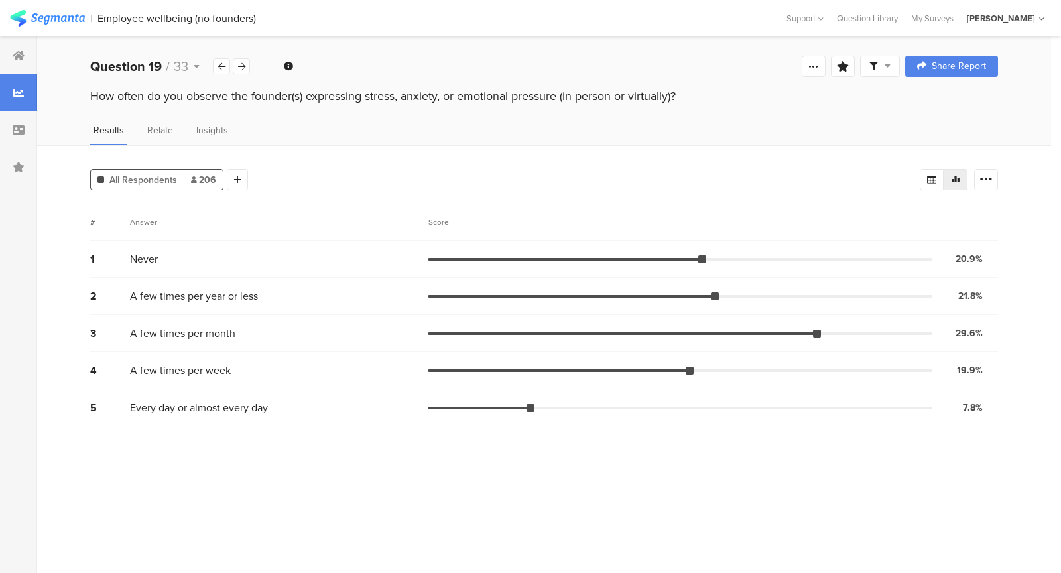
click at [866, 419] on section "# Answer Score 1 Never 20.9% 43 votes 2 A few times per year or less 21.8% 45 v…" at bounding box center [544, 384] width 908 height 360
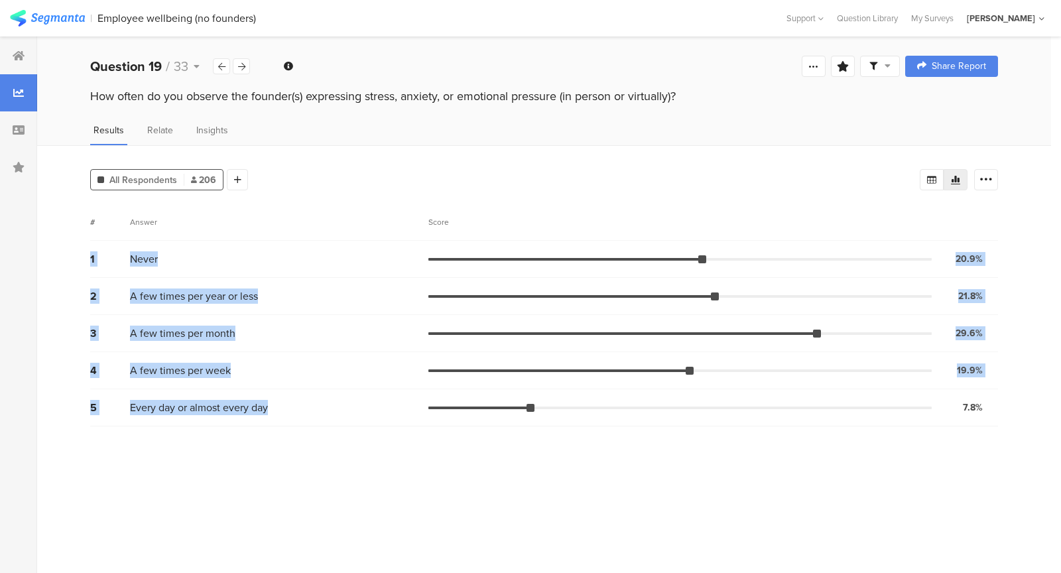
drag, startPoint x: 867, startPoint y: 409, endPoint x: 779, endPoint y: 222, distance: 206.2
click at [779, 222] on section "# Answer Score 1 Never 20.9% 43 votes 2 A few times per year or less 21.8% 45 v…" at bounding box center [544, 315] width 908 height 223
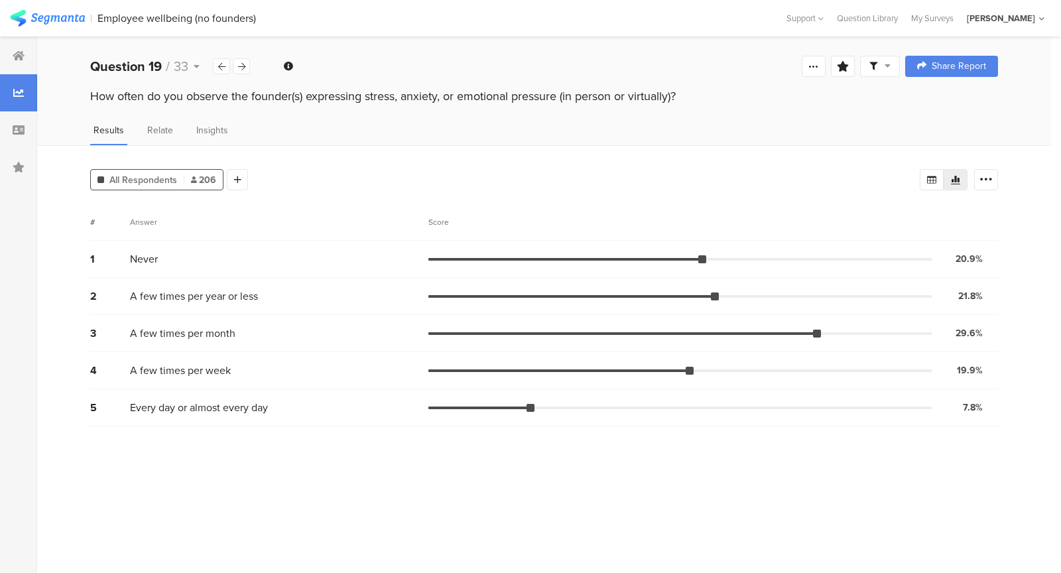
click at [779, 222] on div "Score" at bounding box center [714, 222] width 570 height 12
